Goal: Contribute content: Add original content to the website for others to see

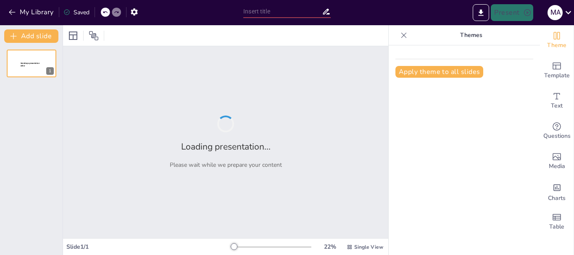
type input "التحديات التي تواجه الشركات متعددة الجنسيات في السوق المصري"
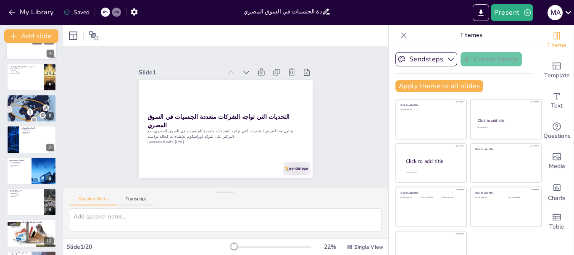
scroll to position [126, 0]
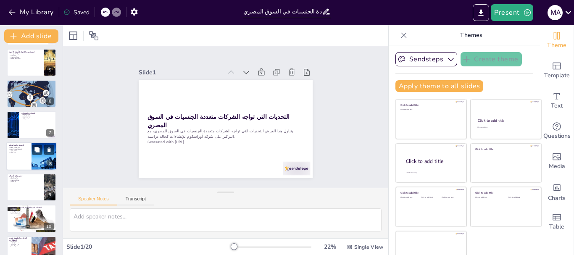
click at [35, 157] on div at bounding box center [44, 156] width 47 height 29
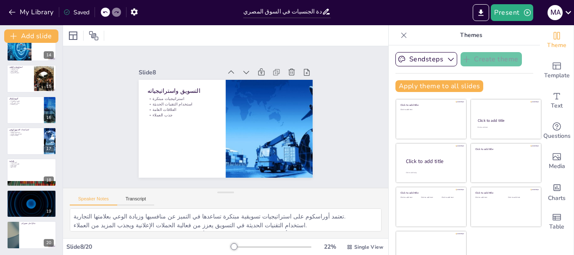
scroll to position [423, 0]
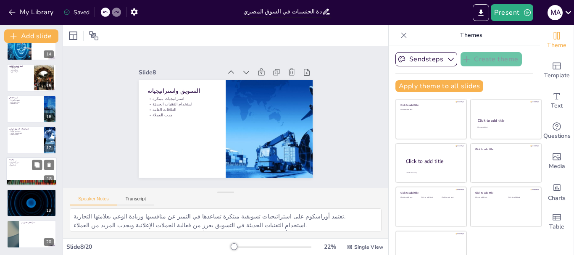
click at [25, 176] on div at bounding box center [31, 172] width 50 height 29
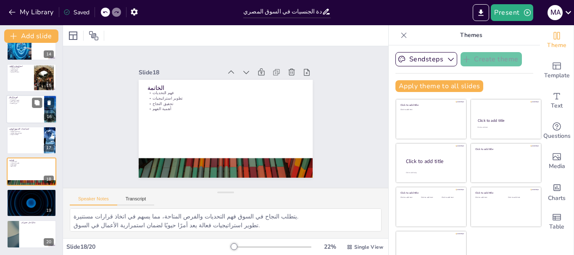
click at [29, 104] on p "تعزيز التنافسية" at bounding box center [25, 104] width 33 height 2
type textarea "يعتبر الابتكار عنصرًا أساسيًا في نجاح الشركات، حيث يساعدها على التكيف مع التغير…"
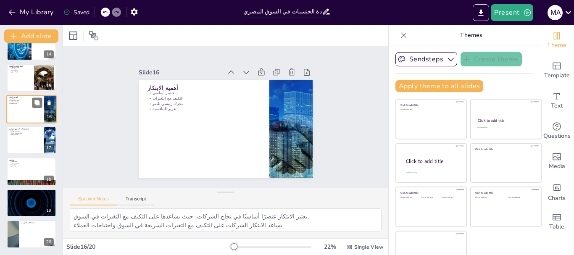
scroll to position [383, 0]
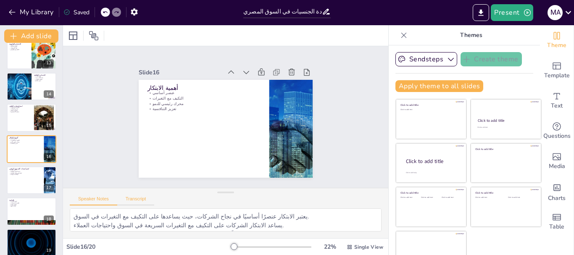
click at [129, 202] on button "Transcript" at bounding box center [135, 200] width 37 height 9
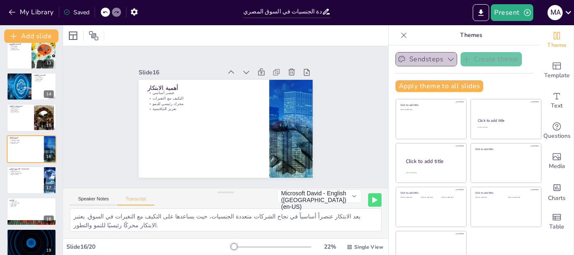
click at [428, 55] on button "Sendsteps" at bounding box center [426, 59] width 62 height 14
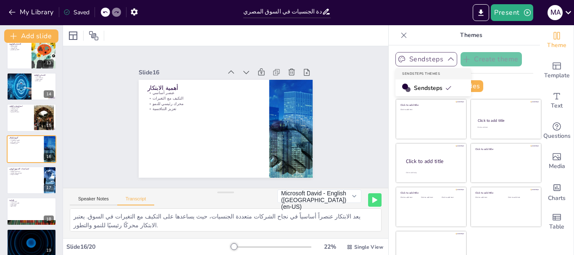
click at [428, 55] on button "Sendsteps" at bounding box center [426, 59] width 62 height 14
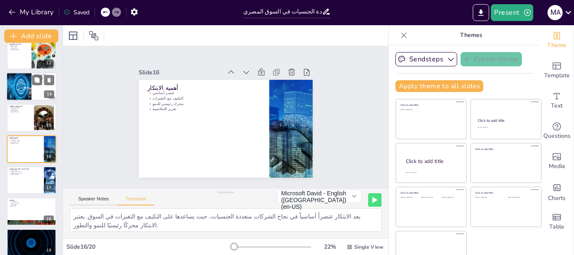
click at [35, 95] on div at bounding box center [31, 86] width 50 height 29
type textarea "تتطلب التحديات الثقافية من الشركات متعددة الجنسيات فهم العادات والتقاليد المحلي…"
